Goal: Navigation & Orientation: Understand site structure

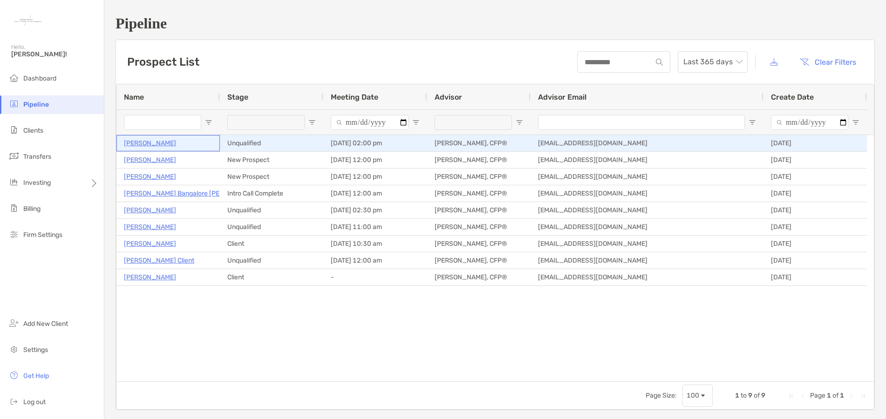
click at [149, 144] on p "[PERSON_NAME]" at bounding box center [150, 143] width 52 height 12
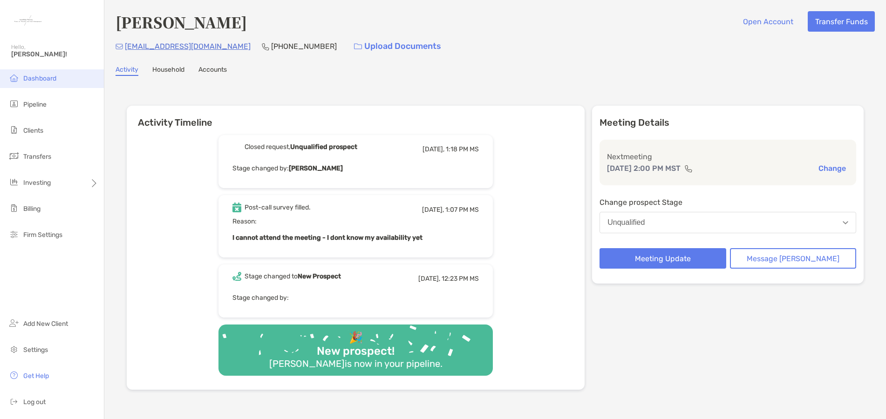
click at [39, 79] on span "Dashboard" at bounding box center [39, 79] width 33 height 8
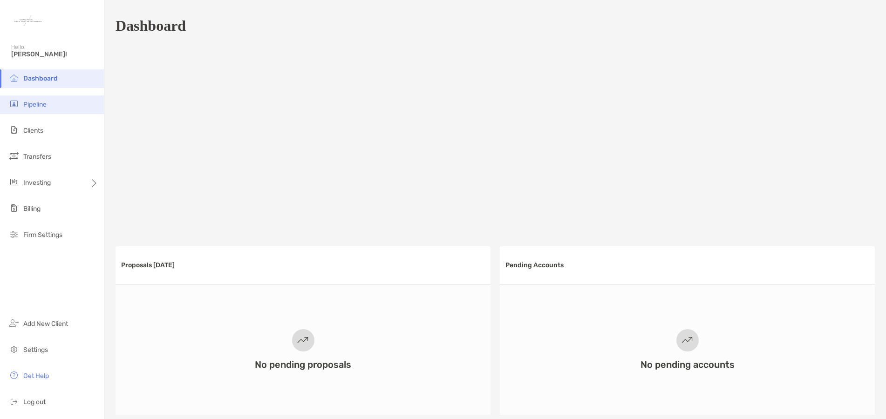
click at [41, 107] on span "Pipeline" at bounding box center [34, 105] width 23 height 8
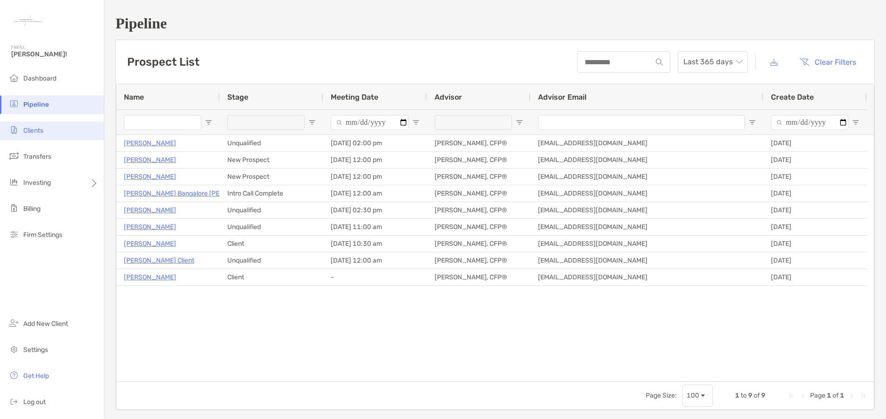
click at [25, 128] on span "Clients" at bounding box center [33, 131] width 20 height 8
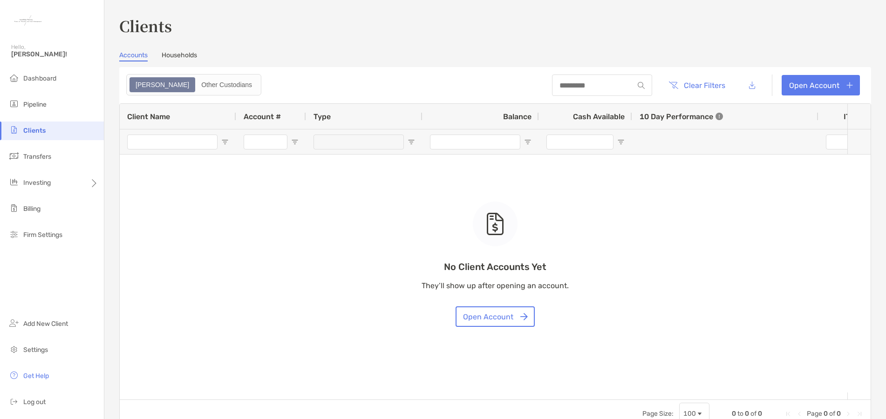
click at [189, 56] on link "Households" at bounding box center [179, 56] width 35 height 10
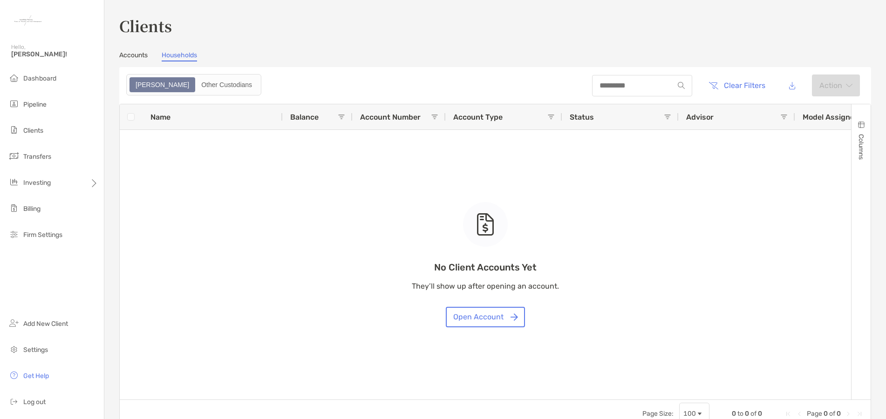
click at [135, 54] on link "Accounts" at bounding box center [133, 56] width 28 height 10
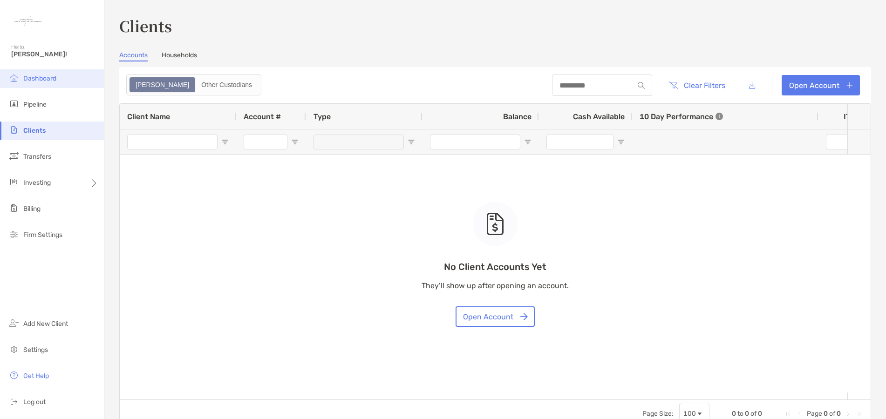
click at [38, 81] on span "Dashboard" at bounding box center [39, 79] width 33 height 8
